Goal: Find specific page/section: Find specific page/section

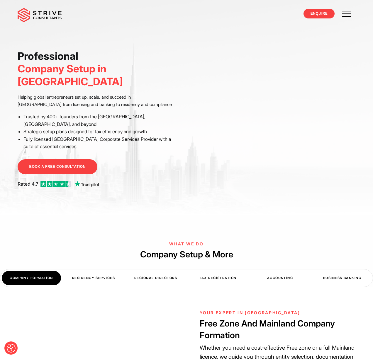
drag, startPoint x: 0, startPoint y: 0, endPoint x: 347, endPoint y: 12, distance: 347.6
click at [347, 12] on span at bounding box center [347, 13] width 17 height 17
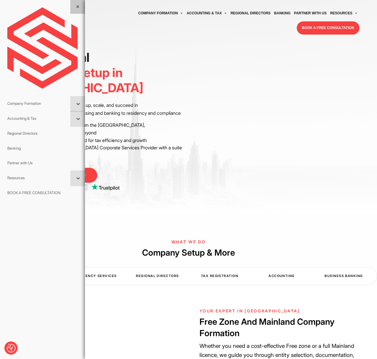
click at [0, 0] on span at bounding box center [0, 0] width 0 height 0
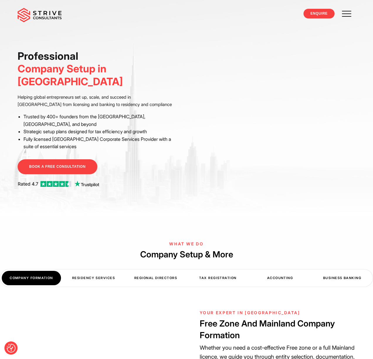
click at [345, 12] on span at bounding box center [347, 13] width 17 height 17
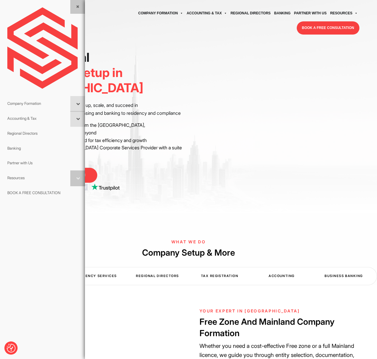
click at [77, 180] on span at bounding box center [77, 179] width 15 height 16
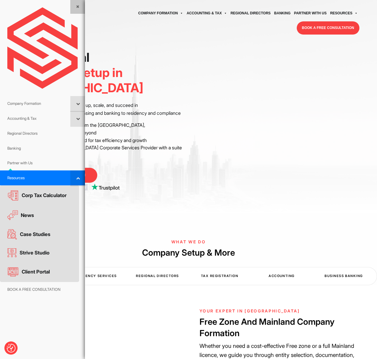
click at [297, 213] on div "What We Do Company Setup & More COMPANY FORMATION Residency Services Regional D…" at bounding box center [188, 249] width 377 height 72
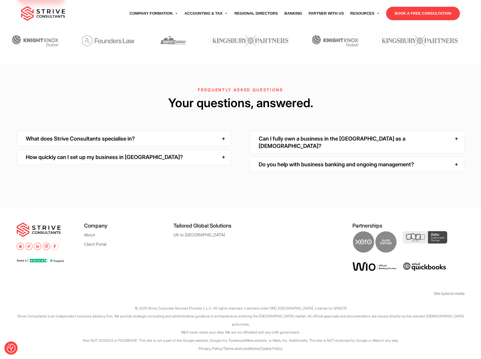
scroll to position [2090, 0]
click at [89, 237] on link "About" at bounding box center [89, 235] width 11 height 4
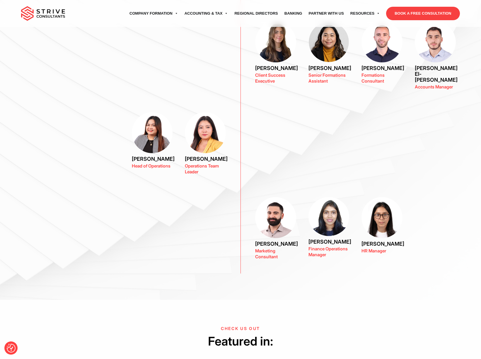
scroll to position [486, 0]
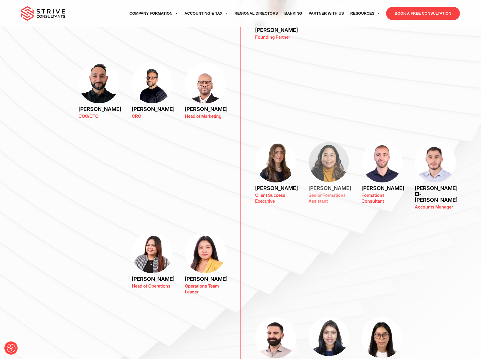
click at [328, 160] on img at bounding box center [329, 162] width 41 height 41
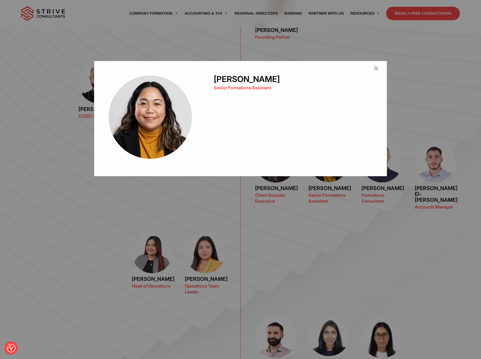
click at [339, 200] on div "[PERSON_NAME] Senior Formations Assistant ×" at bounding box center [240, 179] width 481 height 359
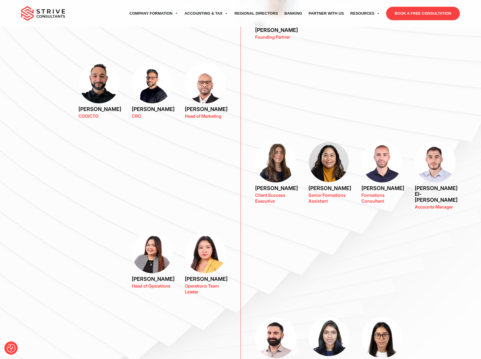
click at [325, 193] on p "Senior Formations Assistant" at bounding box center [329, 199] width 41 height 12
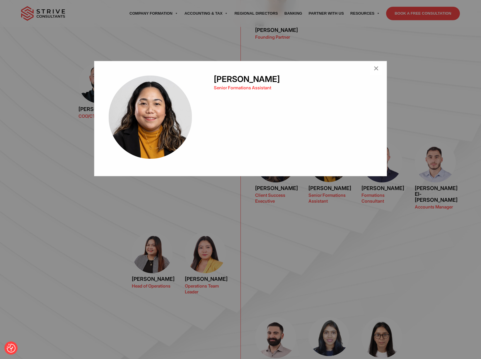
click at [322, 206] on div "[PERSON_NAME] Senior Formations Assistant ×" at bounding box center [240, 179] width 481 height 359
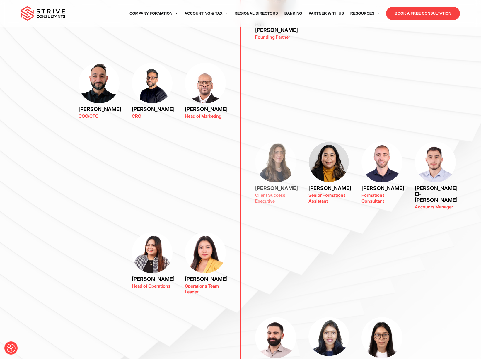
click at [273, 164] on img at bounding box center [275, 162] width 41 height 41
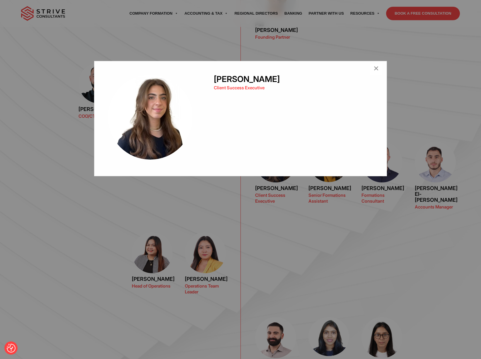
click at [340, 225] on div "[PERSON_NAME] Client Success Executive ×" at bounding box center [240, 179] width 481 height 359
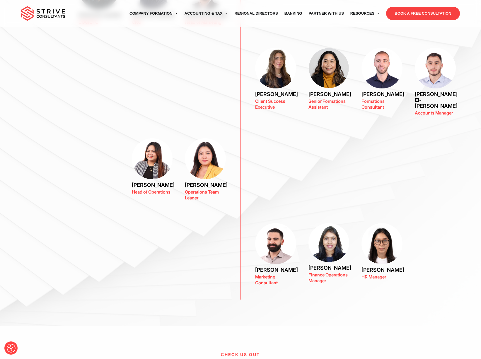
scroll to position [455, 0]
